Goal: Use online tool/utility: Utilize a website feature to perform a specific function

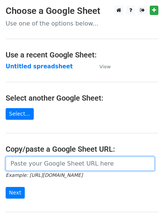
click at [66, 163] on input "url" at bounding box center [80, 163] width 149 height 14
paste input "[URL][DOMAIN_NAME]"
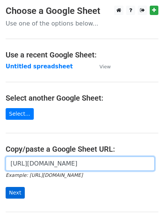
type input "[URL][DOMAIN_NAME]"
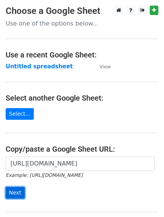
scroll to position [0, 0]
click at [19, 190] on input "Next" at bounding box center [15, 193] width 19 height 12
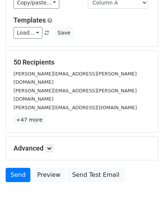
scroll to position [75, 0]
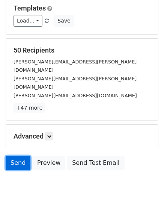
click at [18, 156] on link "Send" at bounding box center [18, 163] width 25 height 14
